Goal: Find specific page/section: Find specific page/section

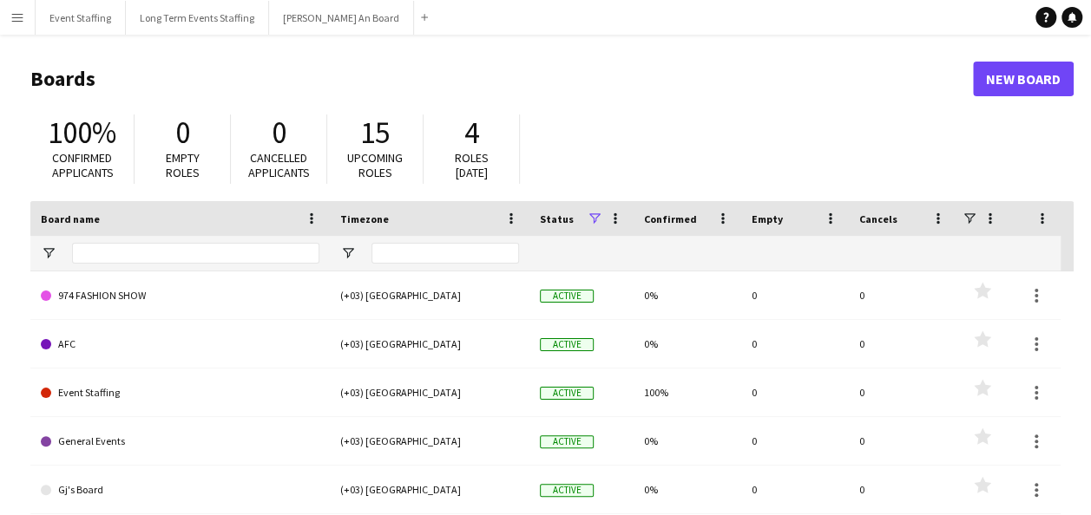
click at [9, 22] on button "Menu" at bounding box center [17, 17] width 35 height 35
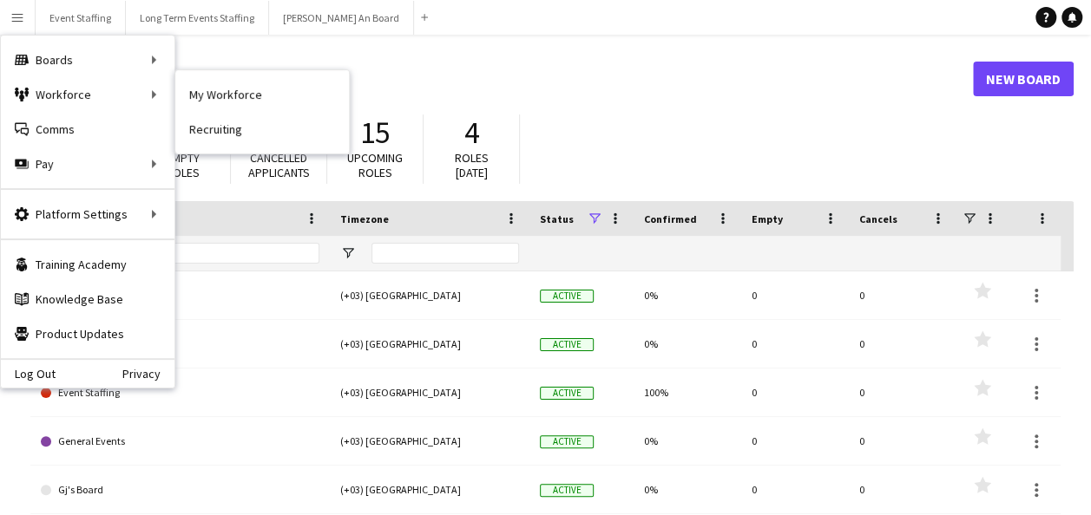
click at [175, 94] on link "My Workforce" at bounding box center [262, 94] width 174 height 35
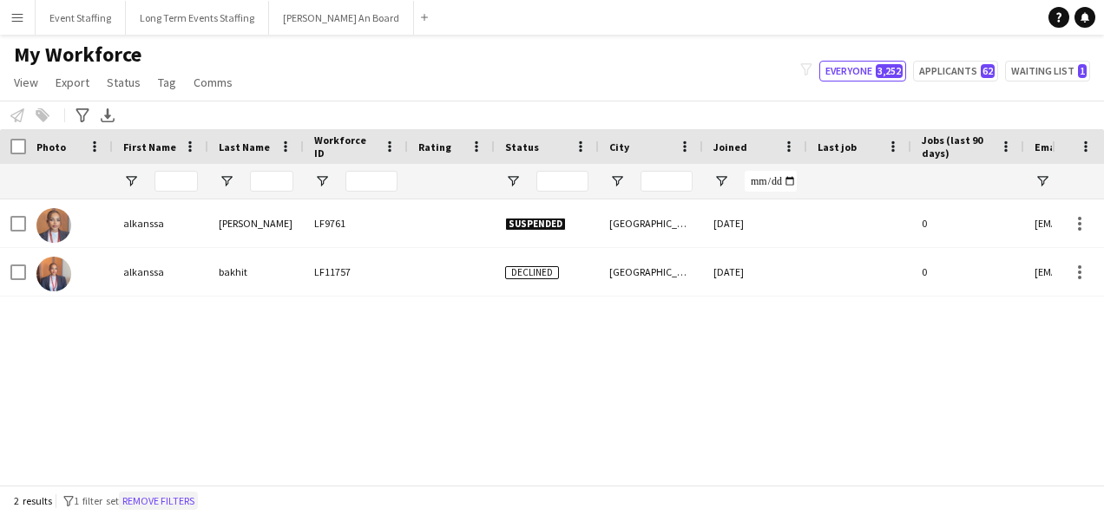
click at [147, 501] on button "Remove filters" at bounding box center [158, 501] width 79 height 19
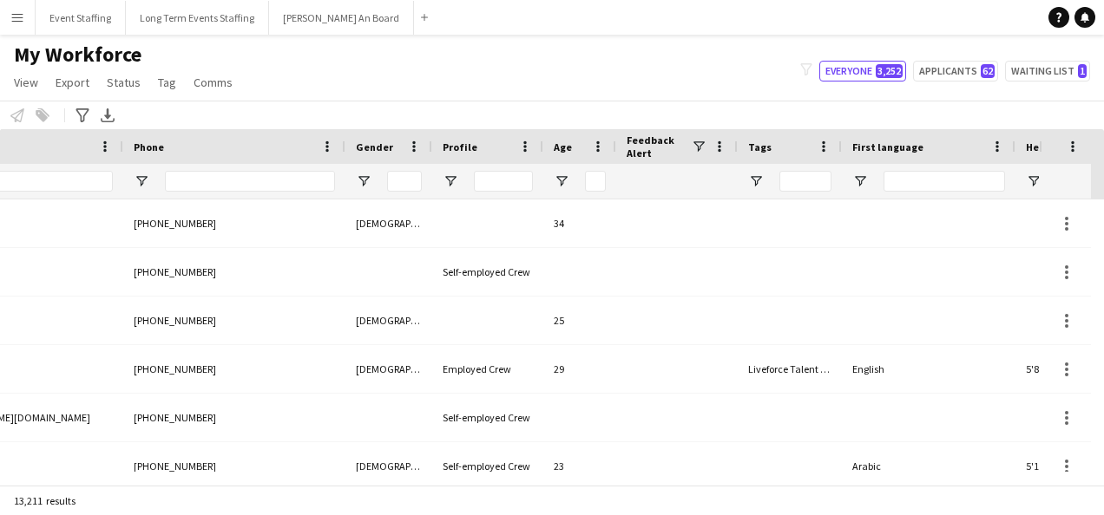
click at [764, 182] on div at bounding box center [790, 181] width 104 height 35
click at [757, 182] on span "Open Filter Menu" at bounding box center [756, 182] width 16 height 16
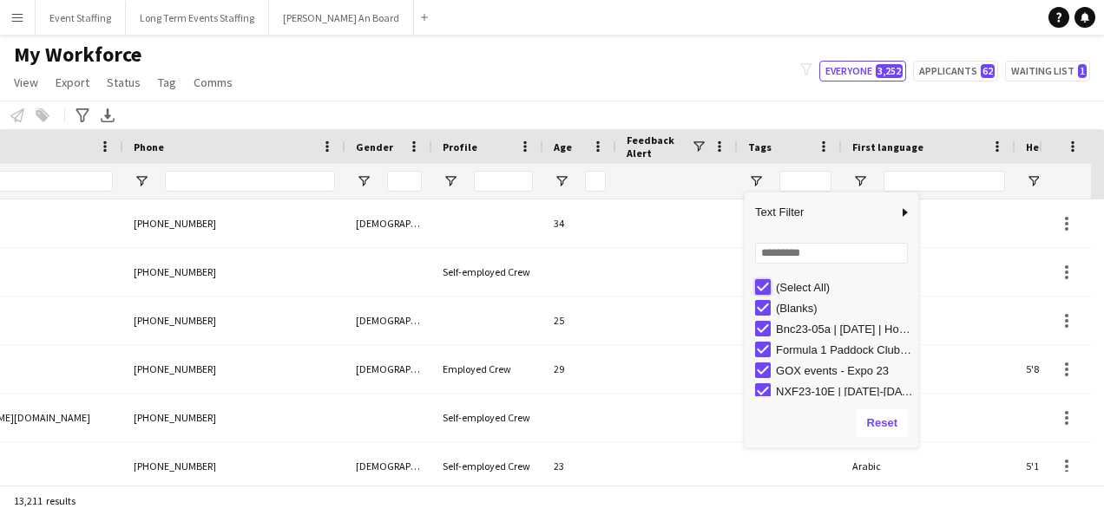
type input "***"
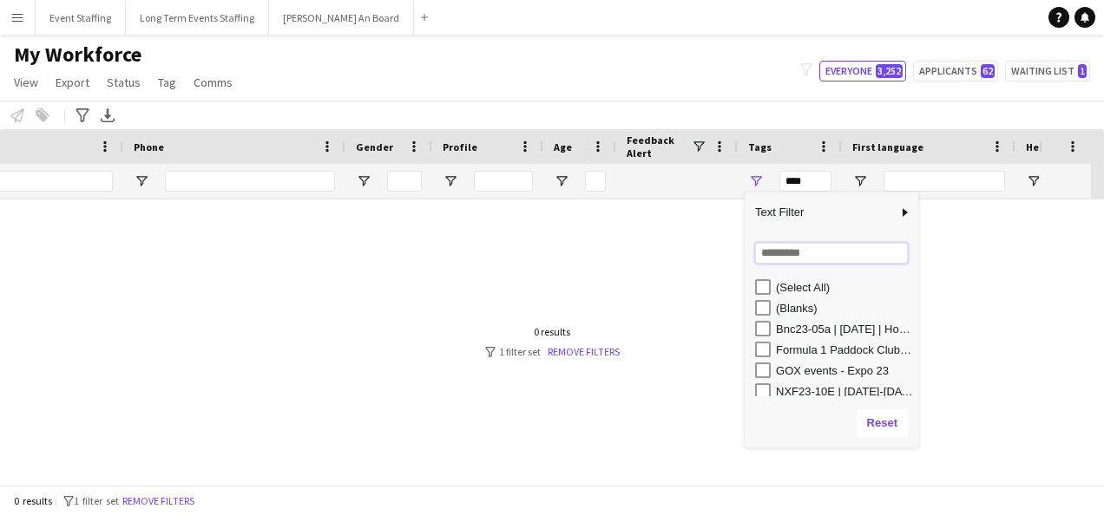
click at [774, 252] on input "Search filter values" at bounding box center [831, 253] width 153 height 21
type input "****"
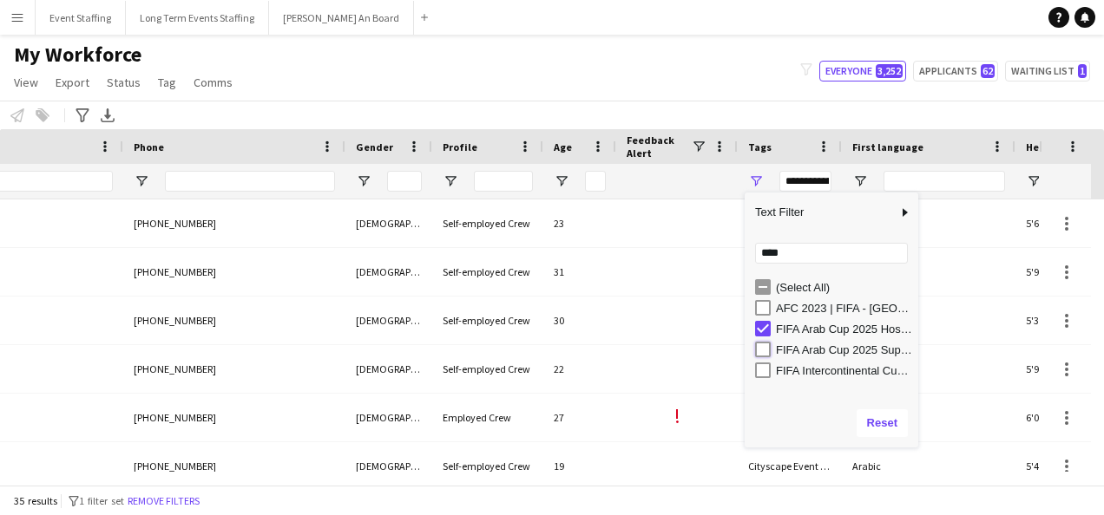
type input "**********"
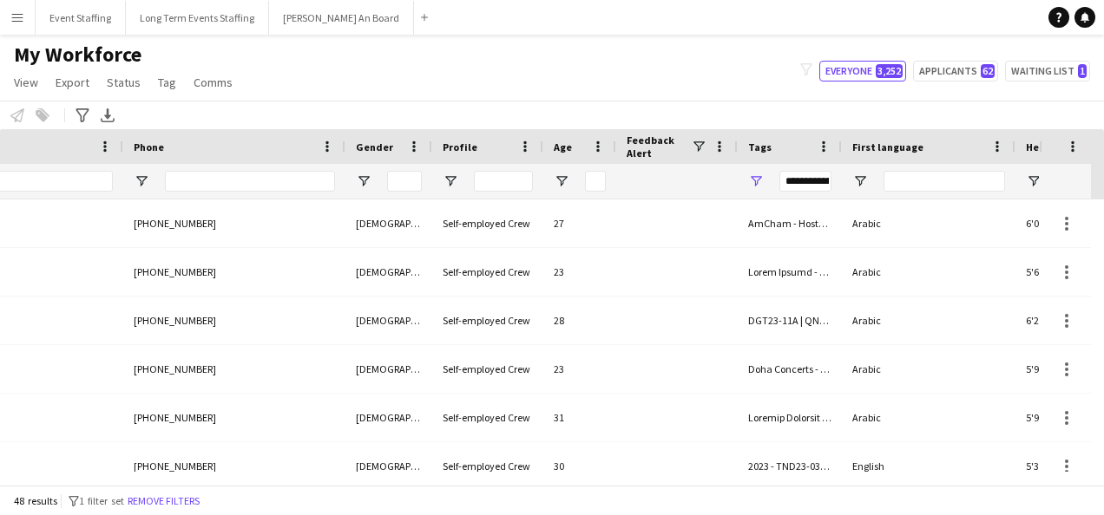
click at [597, 122] on div "Notify workforce Add to tag Select at least one crew to tag him or her. Advance…" at bounding box center [552, 115] width 1104 height 29
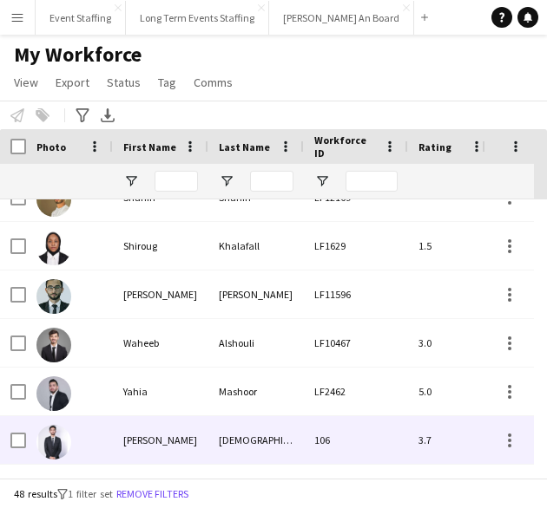
click at [252, 449] on div "Muhammad" at bounding box center [255, 440] width 95 height 48
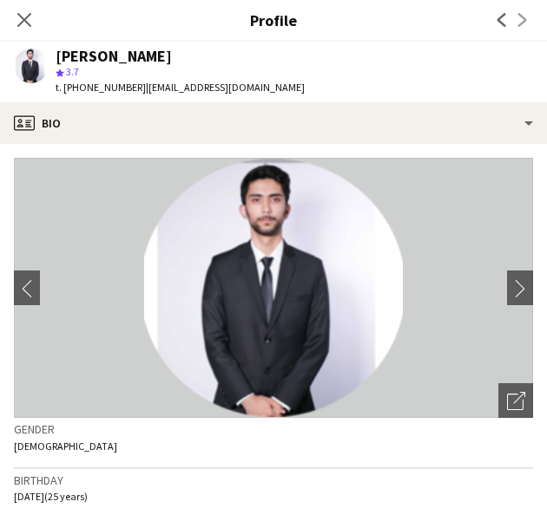
click at [158, 56] on div "Zeeshaan Muhammad" at bounding box center [114, 57] width 116 height 16
copy div "Muhammad"
click at [23, 19] on icon at bounding box center [24, 19] width 16 height 16
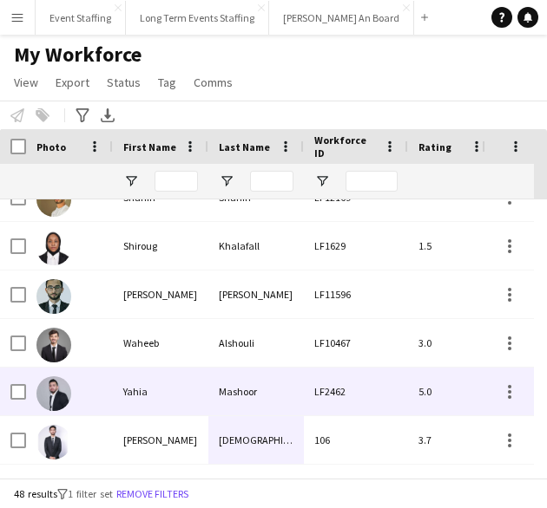
click at [169, 350] on div "Waheeb" at bounding box center [160, 343] width 95 height 48
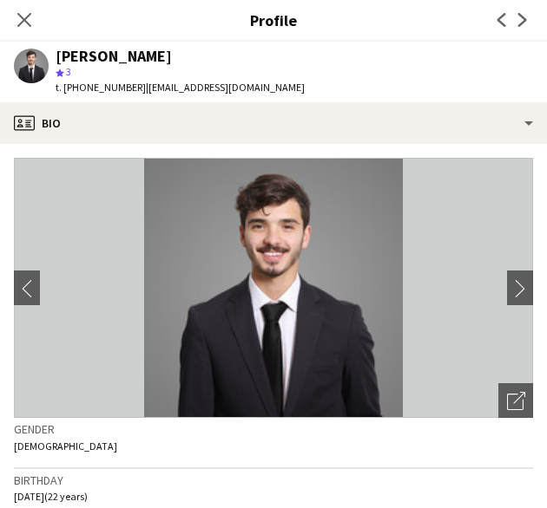
click at [146, 58] on div "Waheeb Alshouli" at bounding box center [114, 57] width 116 height 16
copy div "Alshouli"
click at [21, 16] on icon at bounding box center [24, 19] width 16 height 16
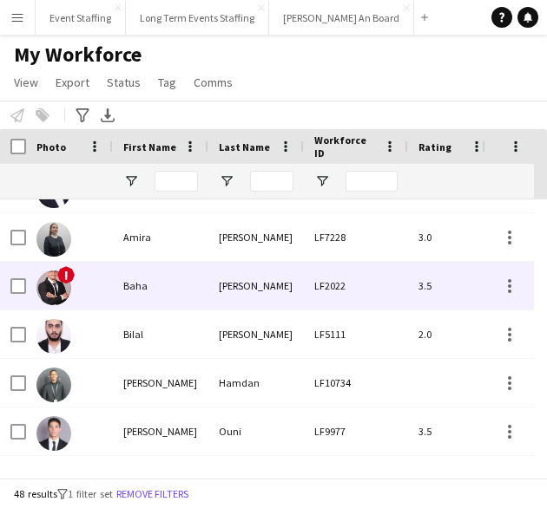
click at [357, 291] on div "LF2022" at bounding box center [356, 286] width 104 height 48
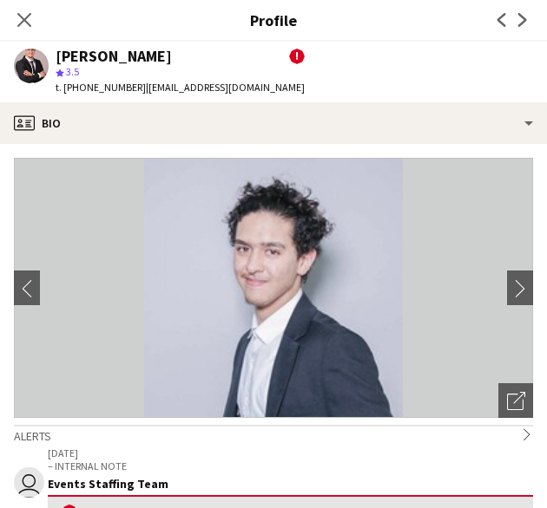
drag, startPoint x: 93, startPoint y: 56, endPoint x: 167, endPoint y: 61, distance: 74.7
click at [167, 61] on div "Baha Ben brahim" at bounding box center [114, 57] width 116 height 16
copy div "Ben brahim"
click at [30, 17] on icon "Close pop-in" at bounding box center [24, 19] width 16 height 16
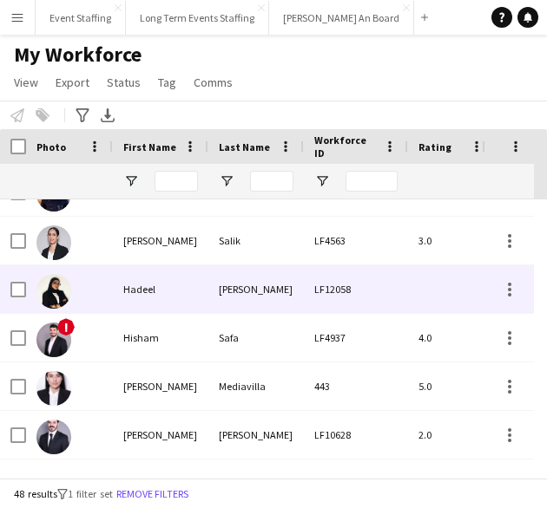
click at [207, 288] on div "Hadeel" at bounding box center [160, 290] width 95 height 48
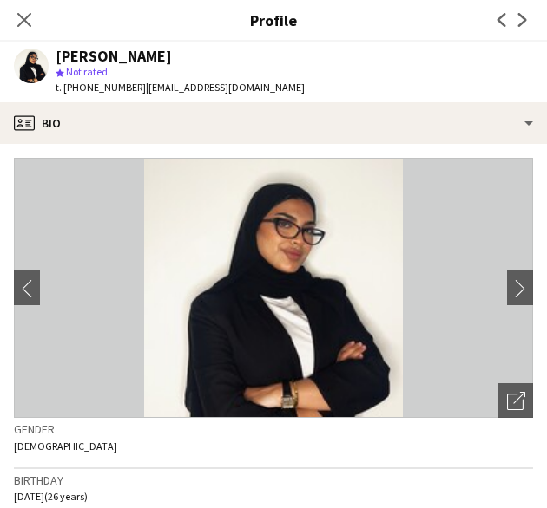
click at [128, 58] on div "Hadeel Imad" at bounding box center [114, 57] width 116 height 16
copy div "Imad"
click at [26, 18] on icon at bounding box center [24, 20] width 14 height 14
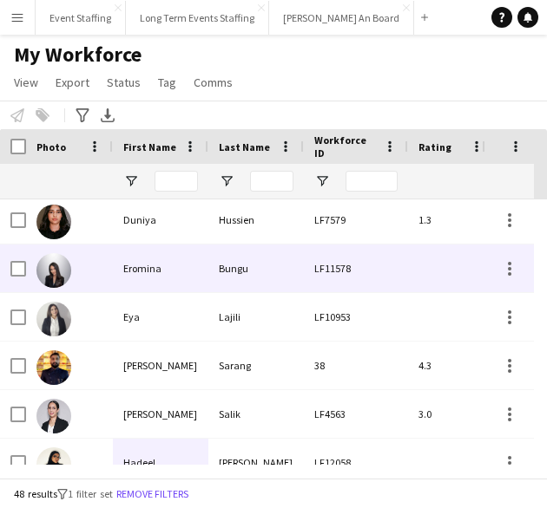
click at [284, 265] on div "Bungu" at bounding box center [255, 269] width 95 height 48
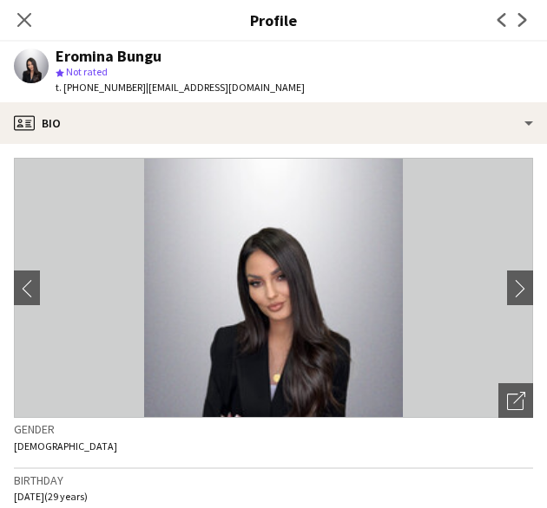
click at [148, 62] on div "Eromina Bungu" at bounding box center [109, 57] width 106 height 16
copy div "Bungu"
drag, startPoint x: 23, startPoint y: 17, endPoint x: 289, endPoint y: 346, distance: 423.2
click at [23, 17] on icon at bounding box center [24, 20] width 14 height 14
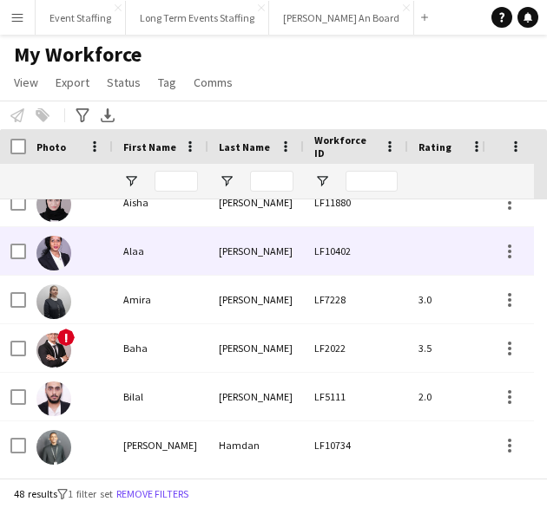
scroll to position [385, 0]
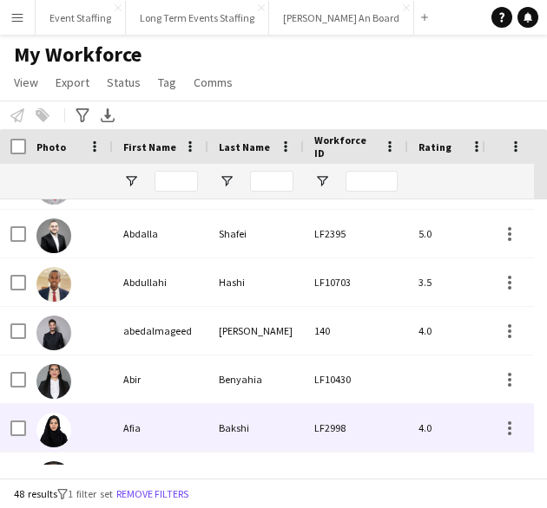
click at [250, 416] on div "Bakshi" at bounding box center [255, 428] width 95 height 48
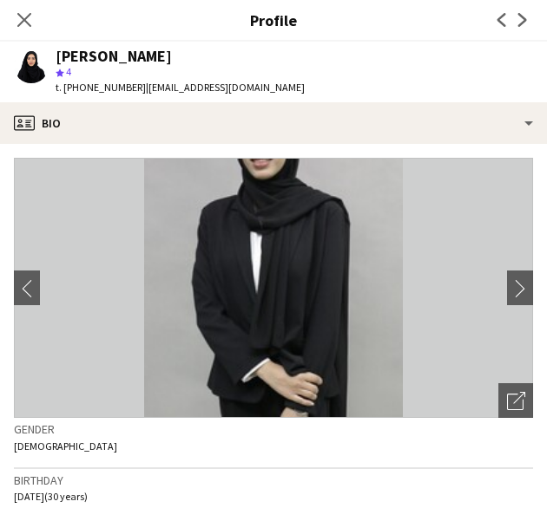
click at [106, 56] on div "Afia Bakshi" at bounding box center [114, 57] width 116 height 16
copy div "Bakshi"
drag, startPoint x: 28, startPoint y: 15, endPoint x: 141, endPoint y: 198, distance: 215.0
click at [28, 15] on icon at bounding box center [24, 20] width 14 height 14
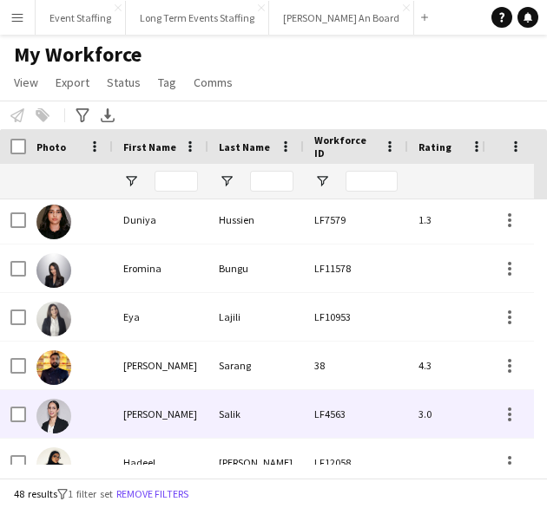
click at [227, 411] on div "Salik" at bounding box center [255, 414] width 95 height 48
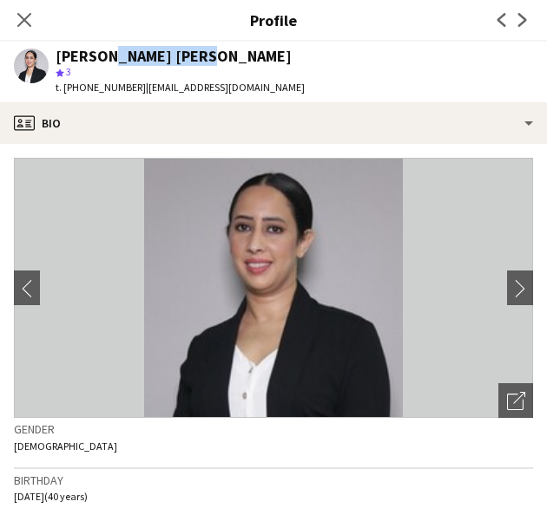
drag, startPoint x: 104, startPoint y: 59, endPoint x: 190, endPoint y: 58, distance: 85.9
click at [190, 58] on div "Fatima zahra Salik" at bounding box center [180, 57] width 249 height 16
copy div "zahra Salik"
click at [25, 17] on icon at bounding box center [24, 19] width 16 height 16
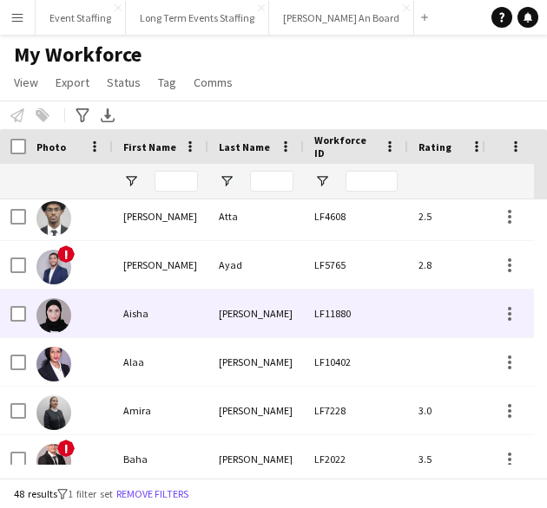
scroll to position [23, 0]
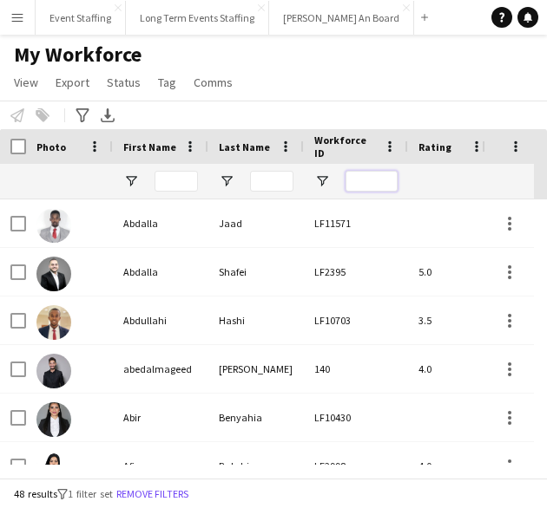
click at [364, 182] on input "Workforce ID Filter Input" at bounding box center [371, 181] width 52 height 21
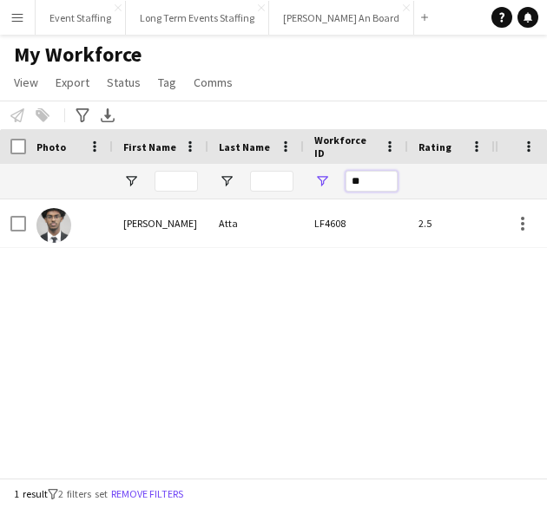
type input "*"
click at [363, 183] on input "****" at bounding box center [371, 181] width 52 height 21
type input "*****"
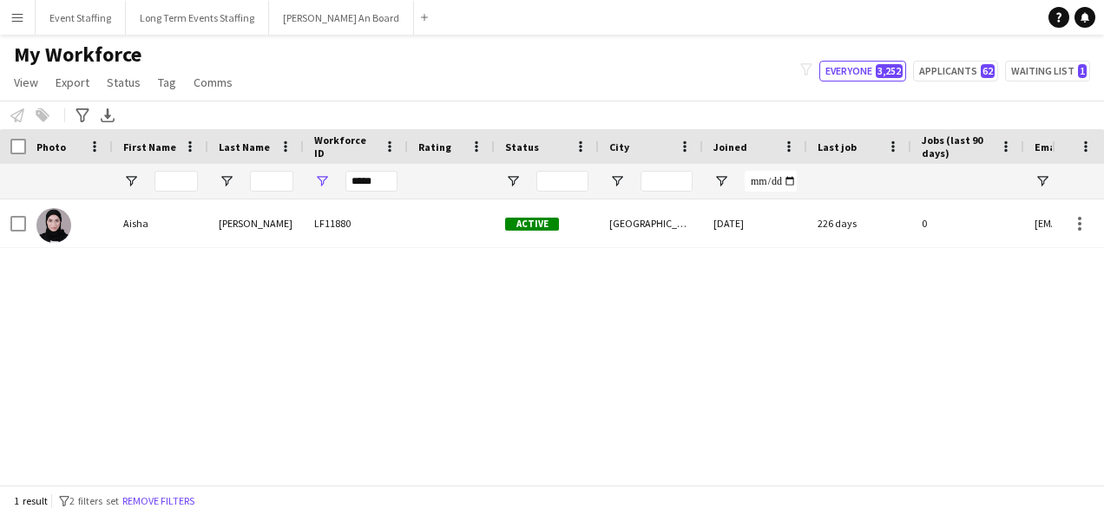
click at [318, 82] on div "My Workforce View Views Default view New view Update view Delete view Edit name…" at bounding box center [552, 71] width 1104 height 59
click at [63, 18] on button "Event Staffing Close" at bounding box center [81, 18] width 90 height 34
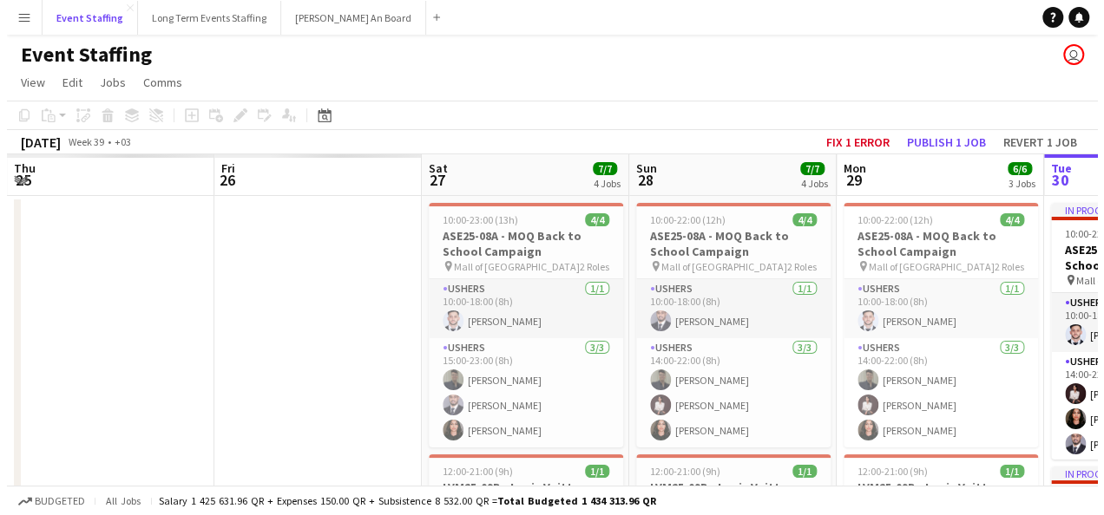
scroll to position [0, 381]
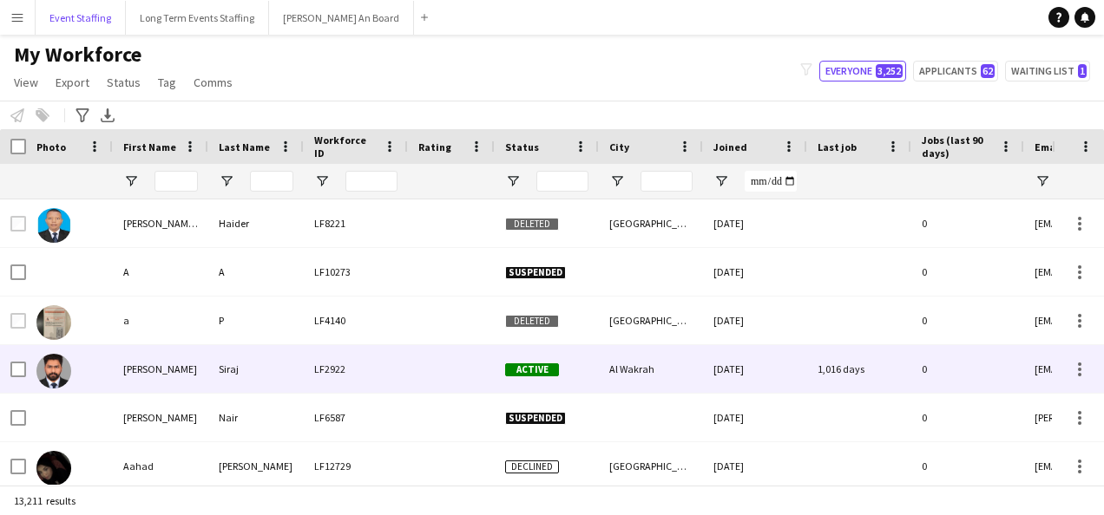
type input "*****"
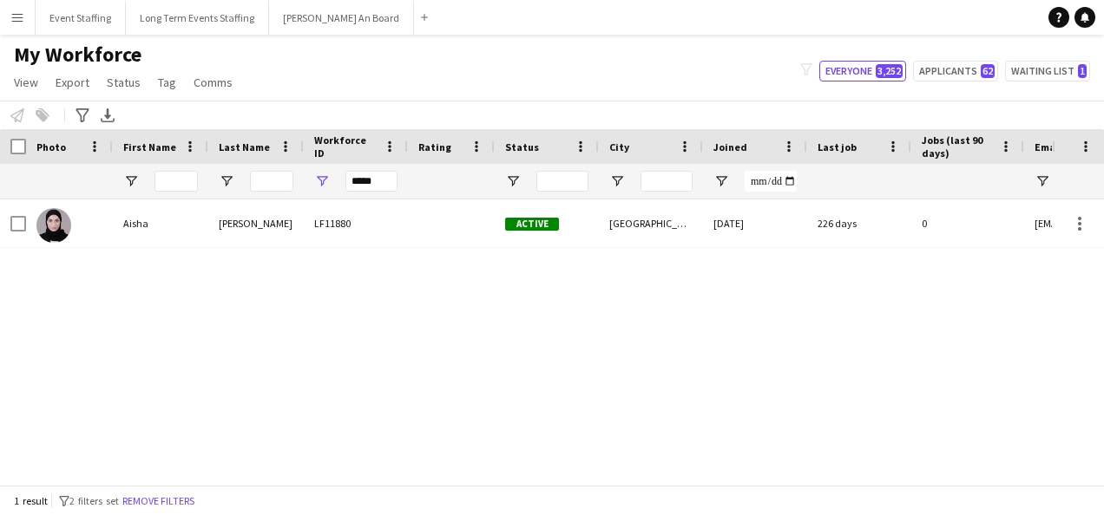
click at [68, 36] on main "My Workforce View Views Default view New view Update view Delete view Edit name…" at bounding box center [552, 263] width 1104 height 457
click at [73, 18] on button "Event Staffing Close" at bounding box center [81, 18] width 90 height 34
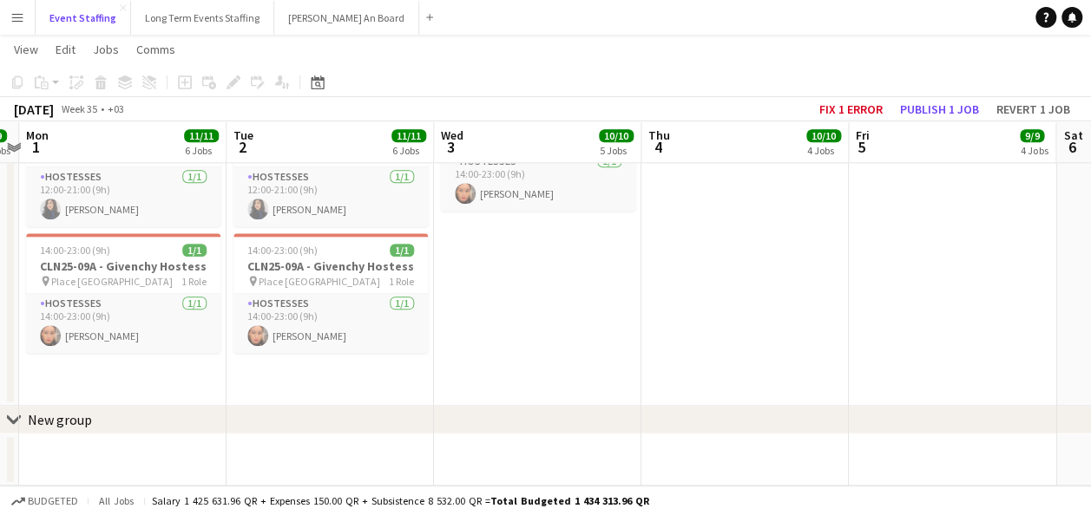
scroll to position [0, 607]
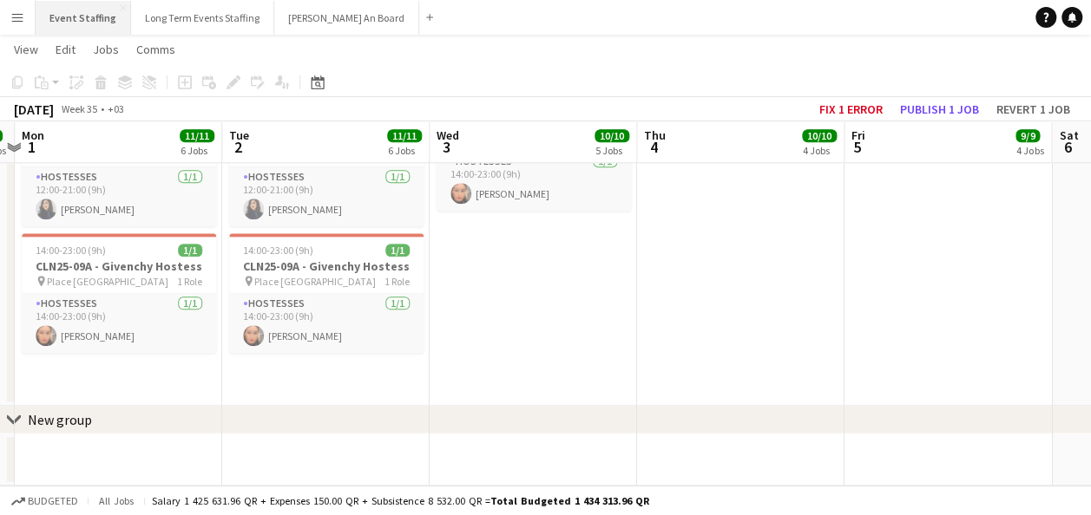
click at [64, 21] on button "Event Staffing Close" at bounding box center [83, 18] width 95 height 34
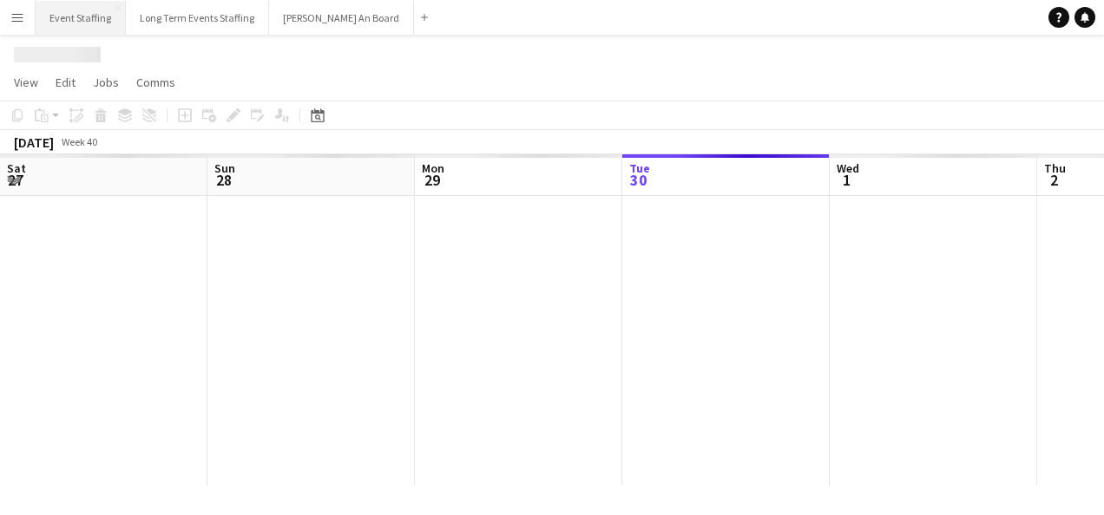
scroll to position [0, 415]
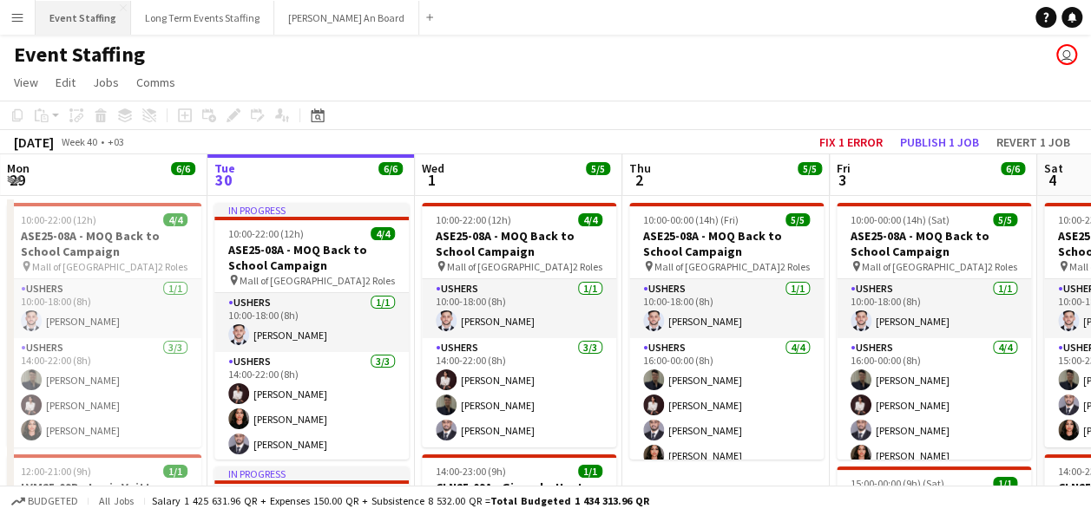
click at [47, 17] on button "Event Staffing Close" at bounding box center [83, 18] width 95 height 34
